Goal: Task Accomplishment & Management: Use online tool/utility

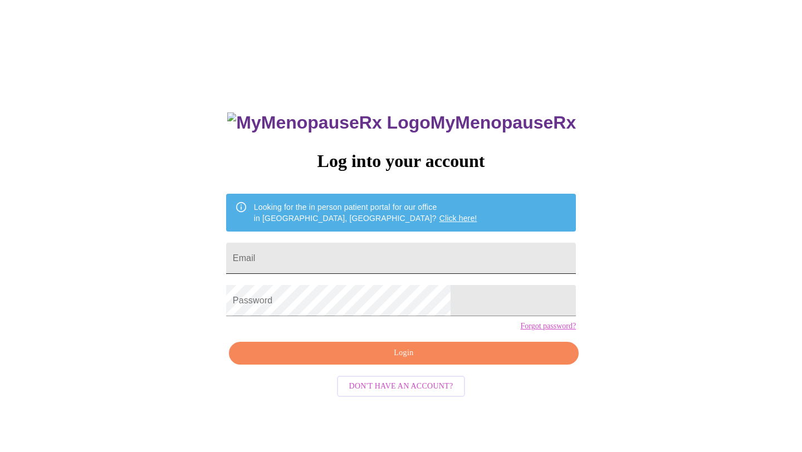
click at [375, 254] on input "Email" at bounding box center [401, 258] width 350 height 31
type input "[PERSON_NAME][EMAIL_ADDRESS][PERSON_NAME][DOMAIN_NAME]"
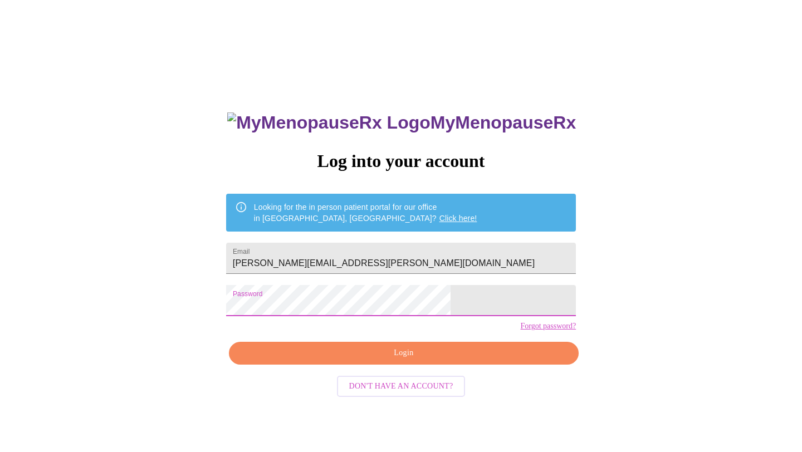
click at [402, 360] on span "Login" at bounding box center [404, 353] width 324 height 14
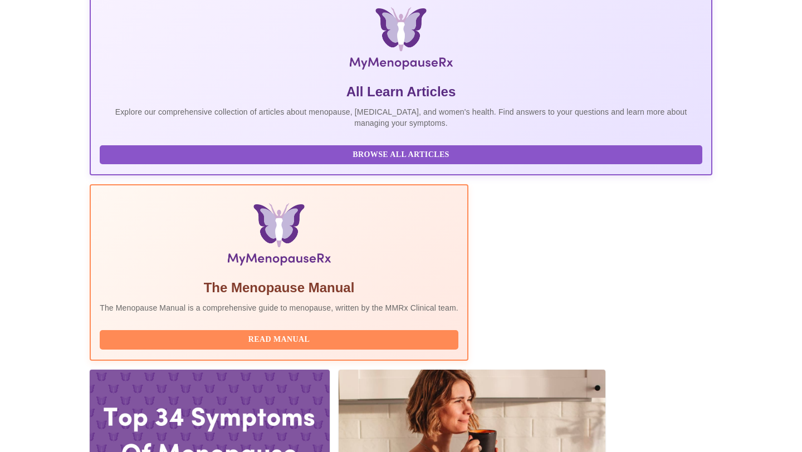
scroll to position [178, 0]
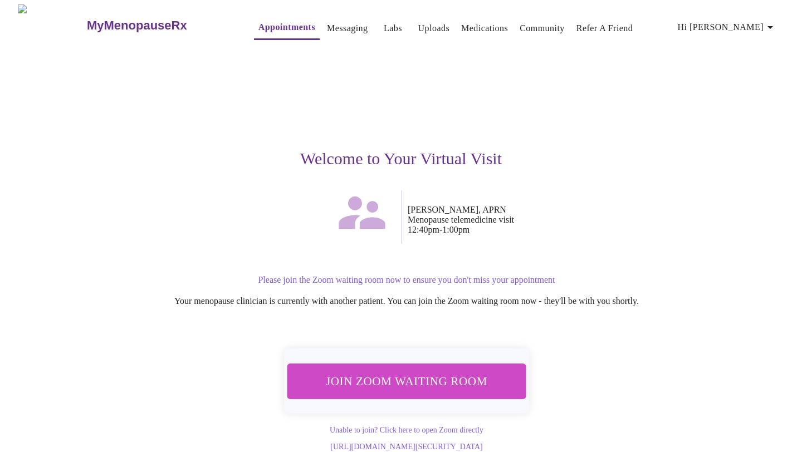
click at [429, 376] on span "Join Zoom Waiting Room" at bounding box center [406, 381] width 209 height 21
